Goal: Information Seeking & Learning: Compare options

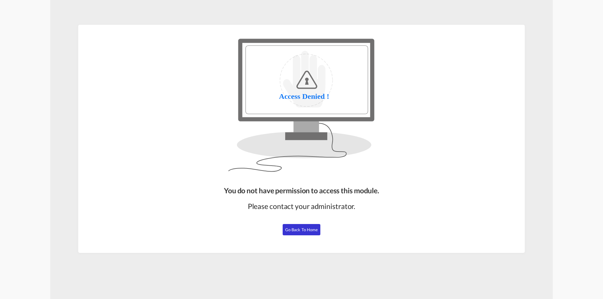
click at [307, 229] on span "Go Back to Home" at bounding box center [301, 229] width 33 height 5
